Goal: Task Accomplishment & Management: Complete application form

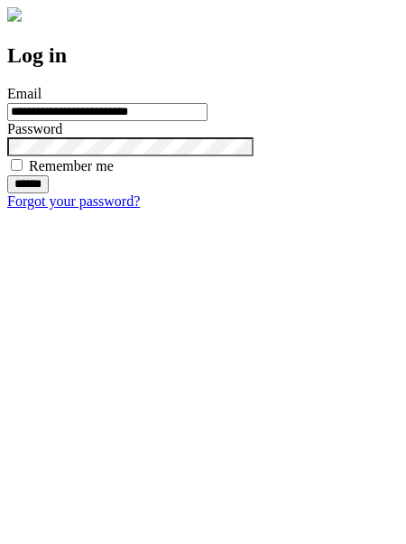
type input "**********"
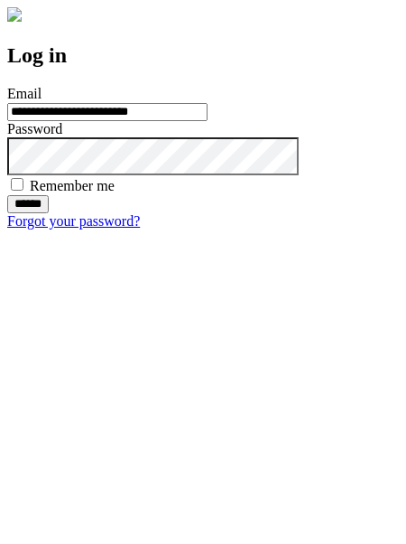
click at [49, 213] on input "******" at bounding box center [28, 204] width 42 height 18
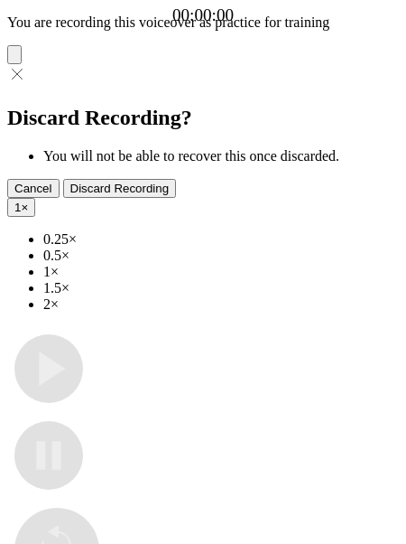
type input "**********"
